Goal: Check status: Check status

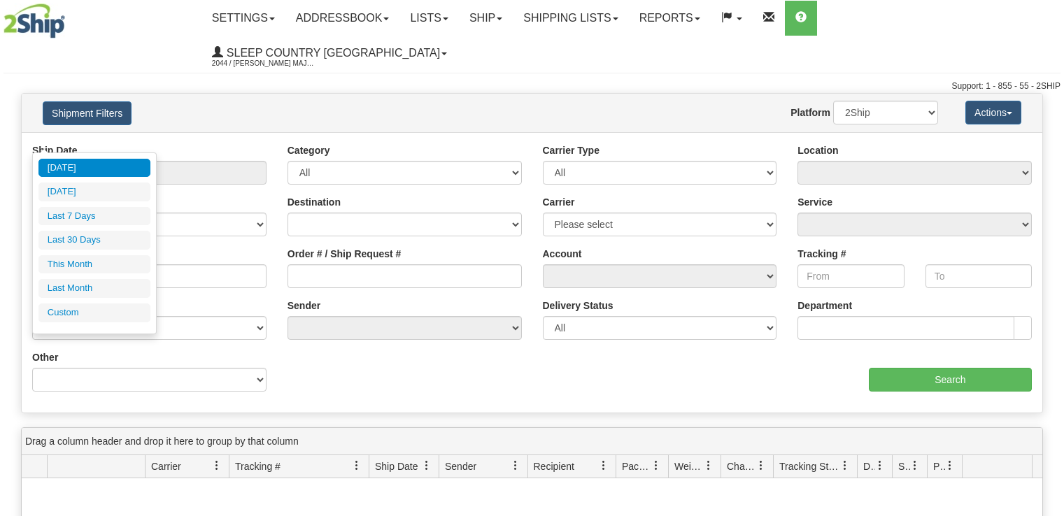
click at [113, 161] on input "From [DATE] To [DATE]" at bounding box center [149, 173] width 234 height 24
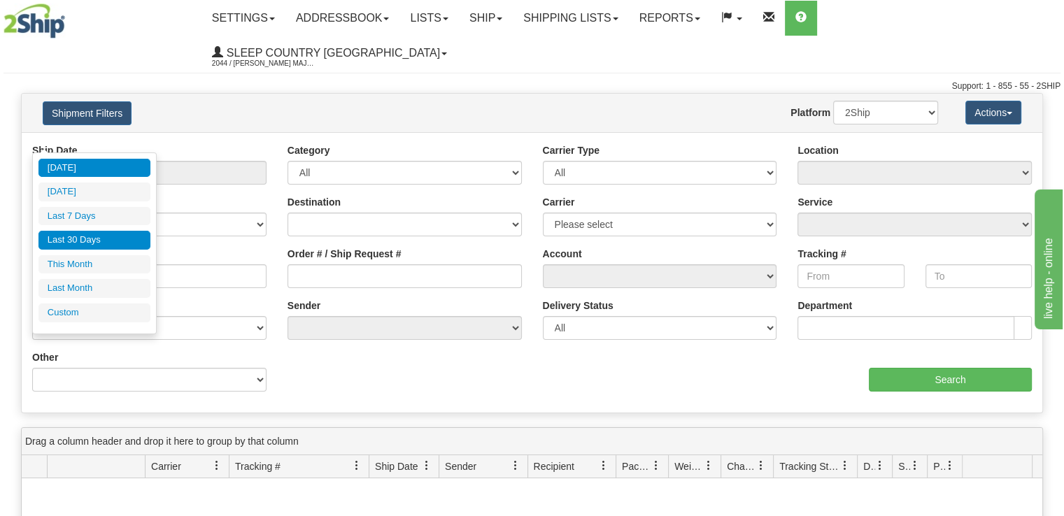
click at [98, 235] on li "Last 30 Days" at bounding box center [94, 240] width 112 height 19
type input "From [DATE] To [DATE]"
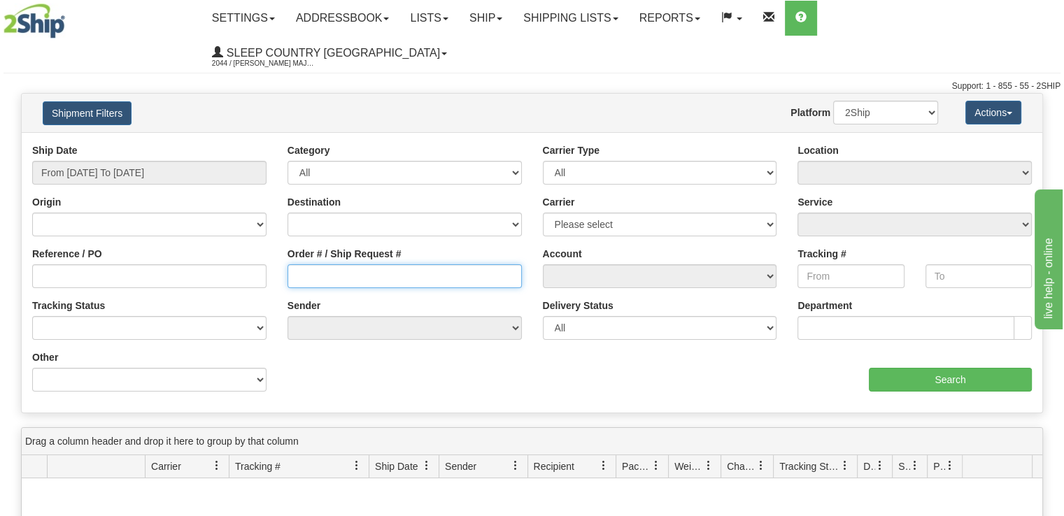
click at [329, 264] on input "Order # / Ship Request #" at bounding box center [405, 276] width 234 height 24
paste input "9002I098254"
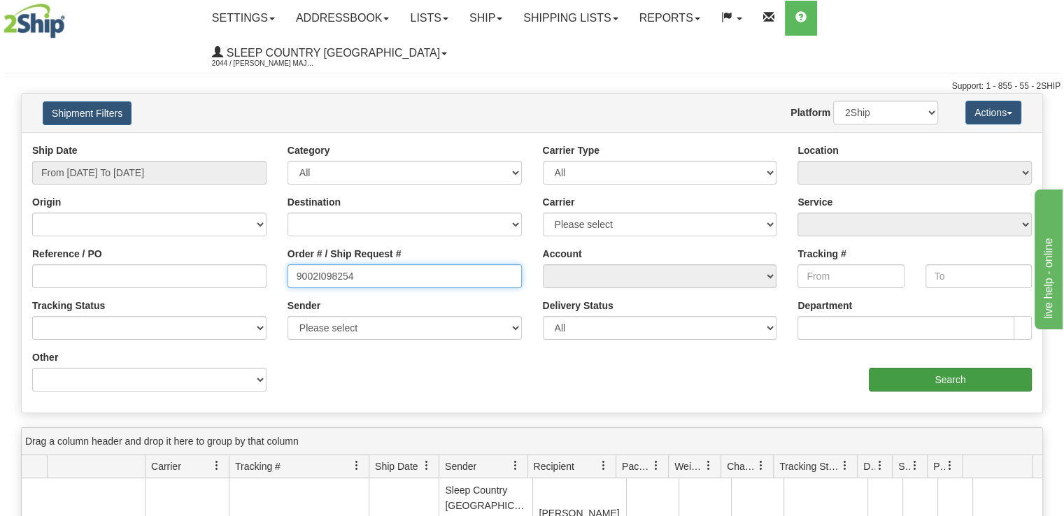
type input "9002I098254"
click at [992, 368] on input "Search" at bounding box center [950, 380] width 163 height 24
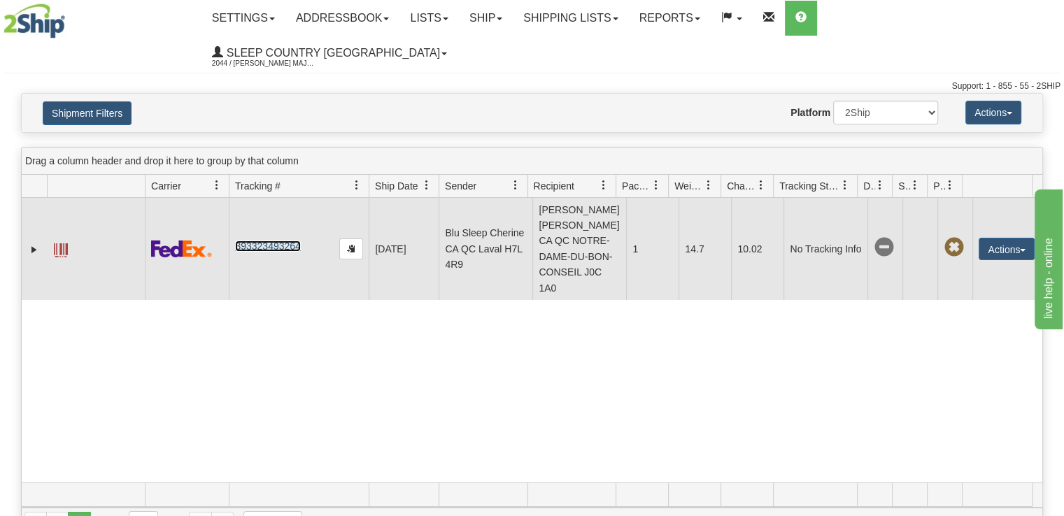
click at [280, 241] on link "393323493264" at bounding box center [267, 246] width 65 height 11
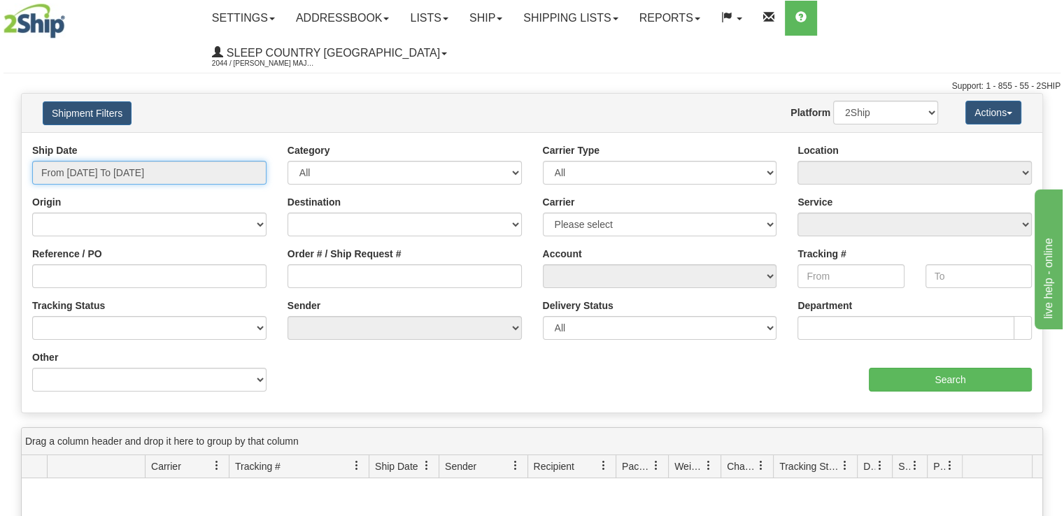
drag, startPoint x: 159, startPoint y: 131, endPoint x: 156, endPoint y: 138, distance: 7.5
click at [159, 161] on input "From [DATE] To [DATE]" at bounding box center [149, 173] width 234 height 24
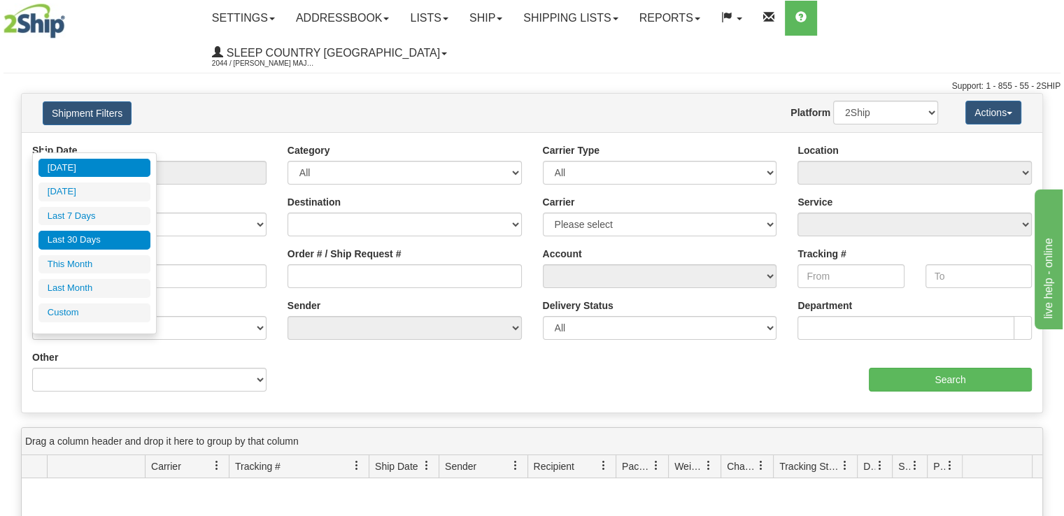
click at [122, 240] on li "Last 30 Days" at bounding box center [94, 240] width 112 height 19
type input "From [DATE] To [DATE]"
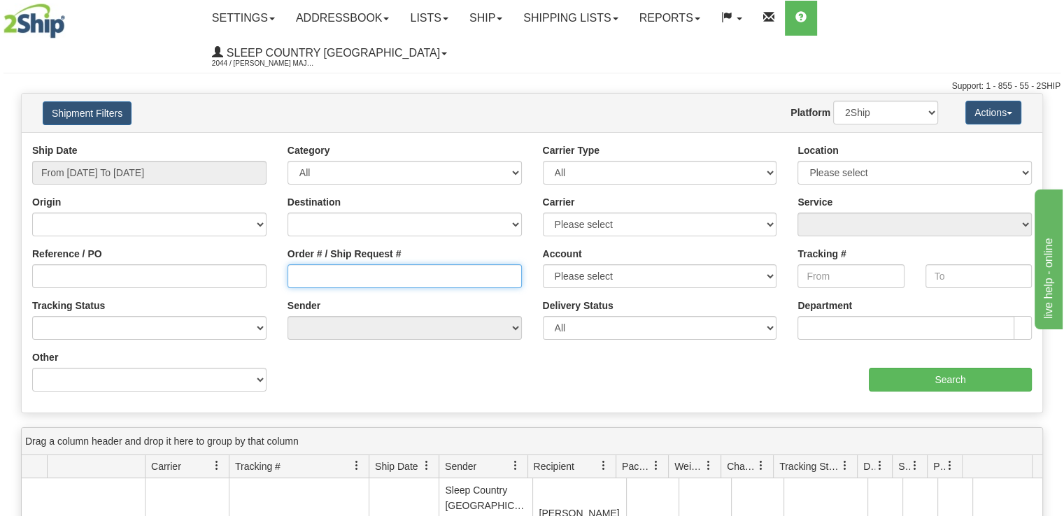
click at [355, 264] on input "Order # / Ship Request #" at bounding box center [405, 276] width 234 height 24
paste input "9002I143499"
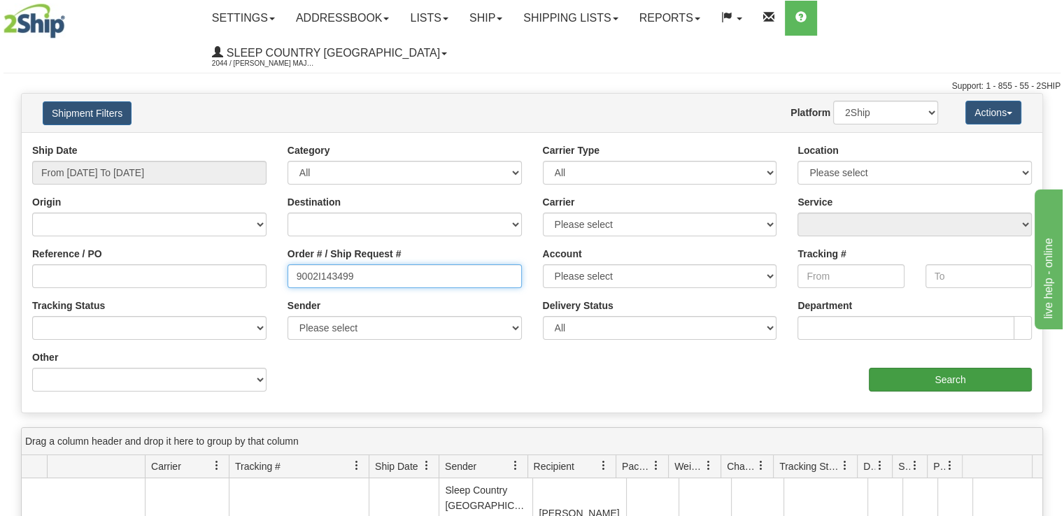
type input "9002I143499"
click at [907, 368] on input "Search" at bounding box center [950, 380] width 163 height 24
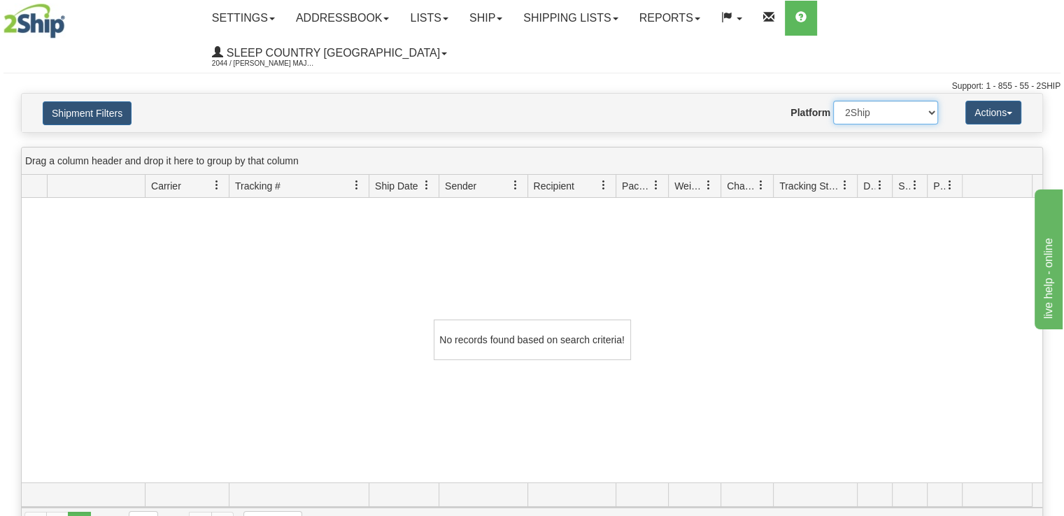
click at [895, 101] on select "2Ship Imported" at bounding box center [885, 113] width 105 height 24
select select "1"
click at [833, 101] on select "2Ship Imported" at bounding box center [885, 113] width 105 height 24
